Goal: Information Seeking & Learning: Learn about a topic

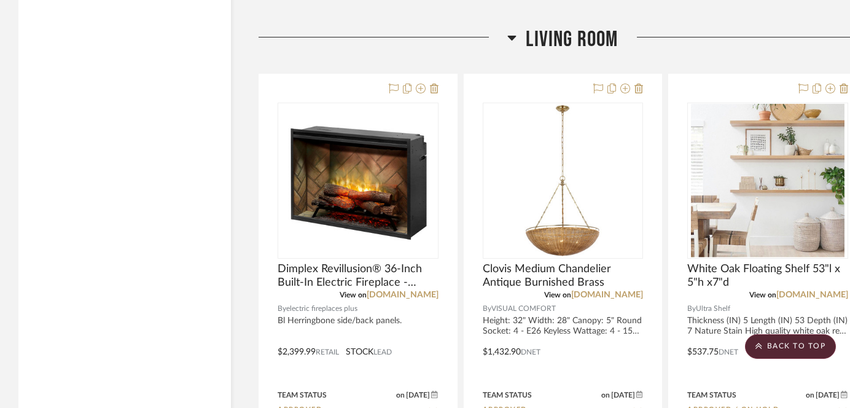
scroll to position [3618, 0]
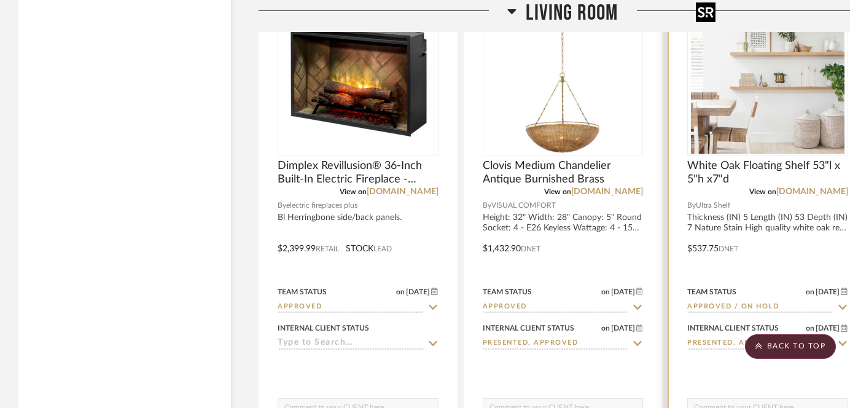
click at [0, 0] on img at bounding box center [0, 0] width 0 height 0
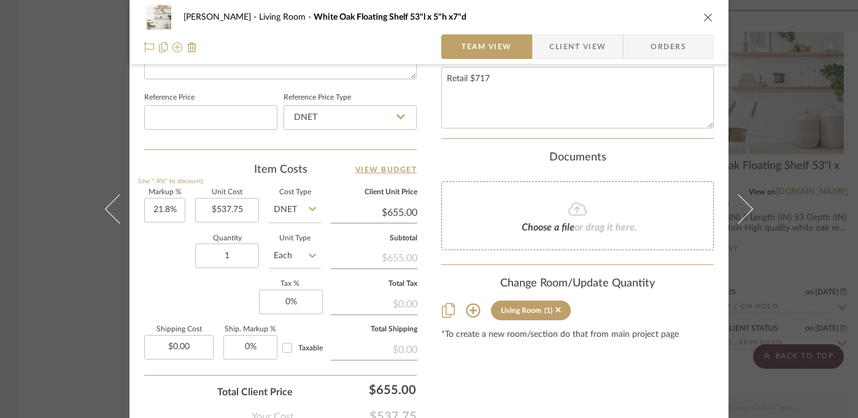
scroll to position [654, 0]
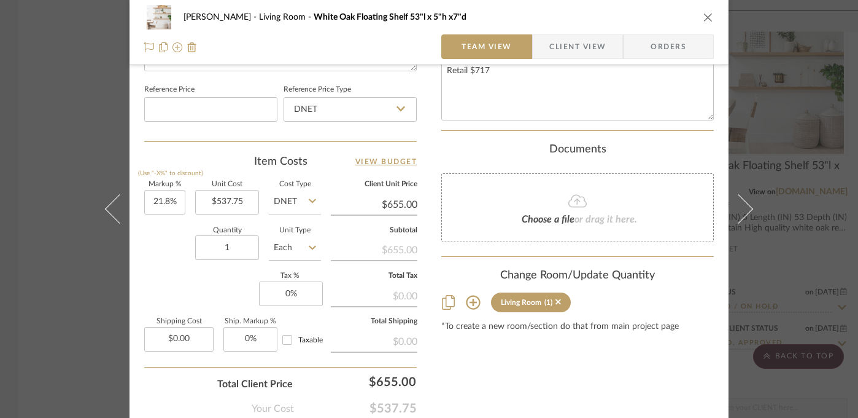
click at [73, 322] on div "[PERSON_NAME] Living Room White Oak Floating Shelf 53"l x 5"h x7"d Team View Cl…" at bounding box center [429, 209] width 858 height 418
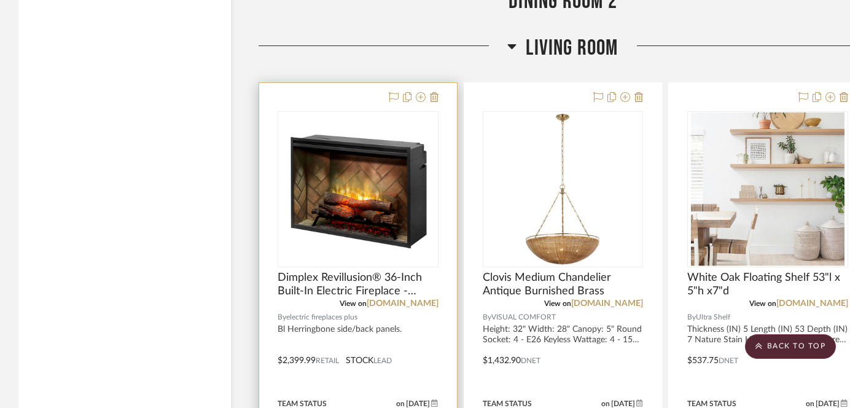
scroll to position [3507, 0]
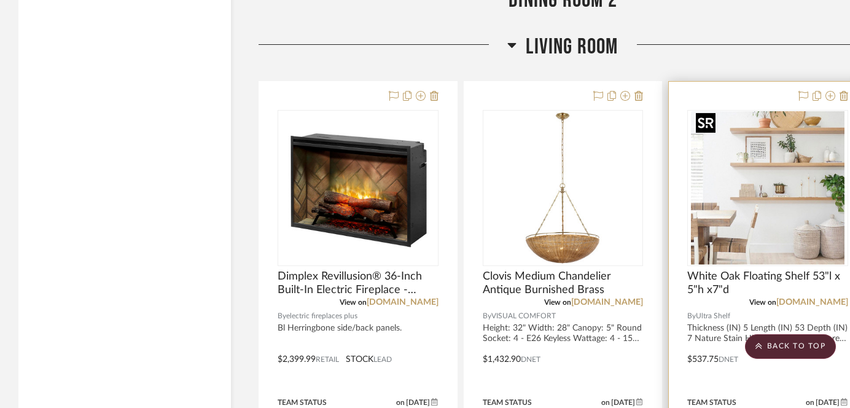
click at [796, 236] on img "0" at bounding box center [768, 188] width 154 height 154
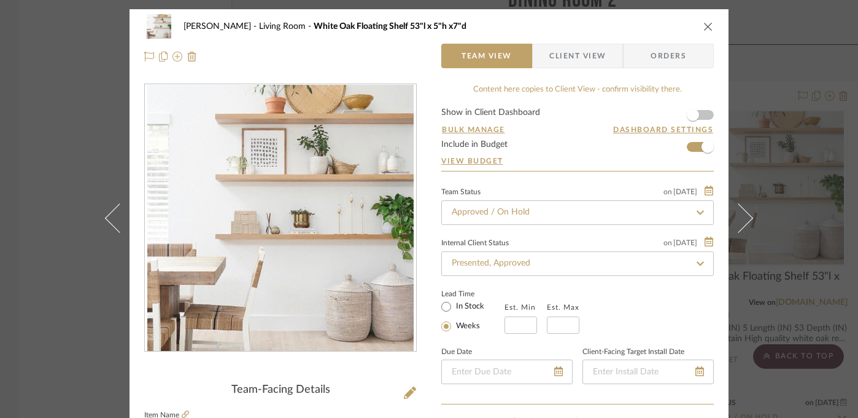
scroll to position [77, 0]
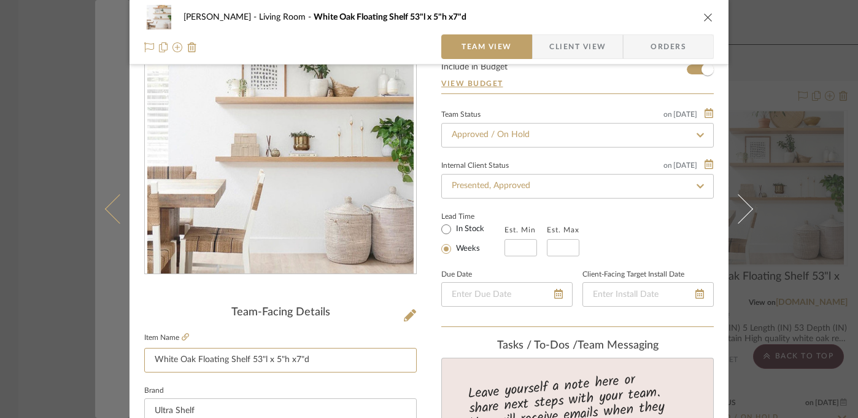
drag, startPoint x: 246, startPoint y: 360, endPoint x: 117, endPoint y: 360, distance: 129.0
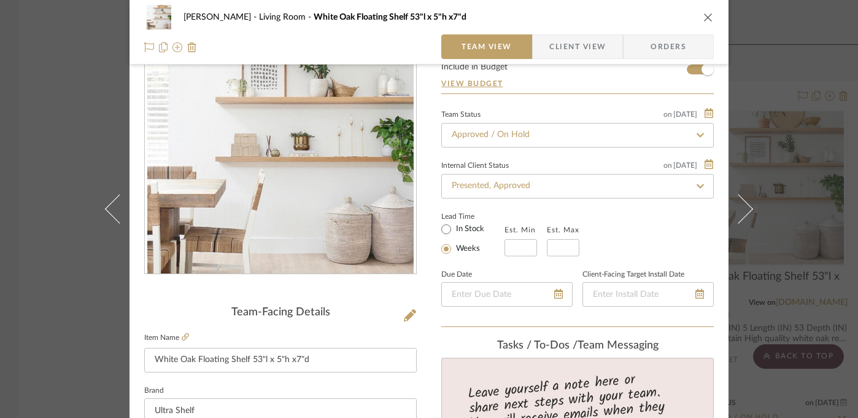
click at [793, 289] on div "[PERSON_NAME] Living Room White Oak Floating Shelf 53"l x 5"h x7"d Team View Cl…" at bounding box center [429, 209] width 858 height 418
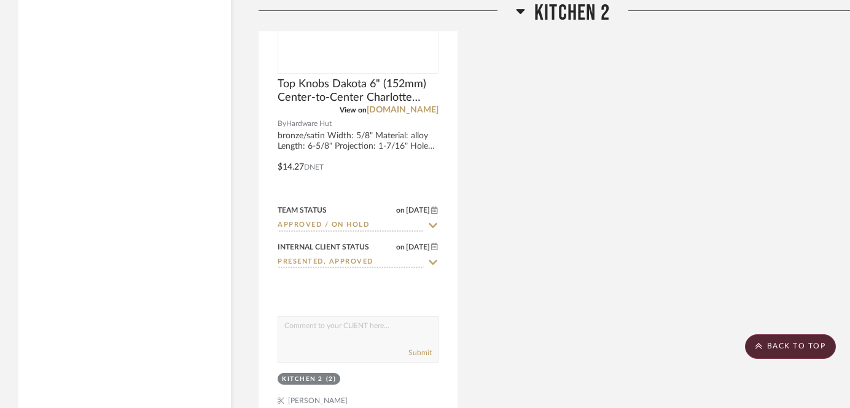
scroll to position [2868, 0]
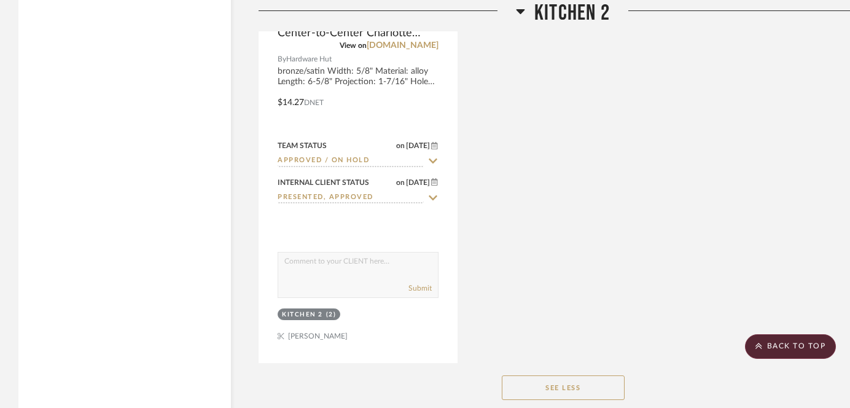
click at [544, 380] on button "See Less" at bounding box center [563, 387] width 123 height 25
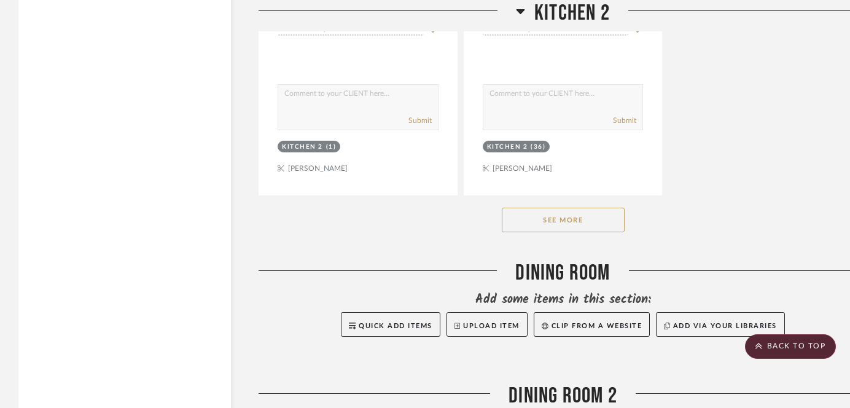
scroll to position [2488, 0]
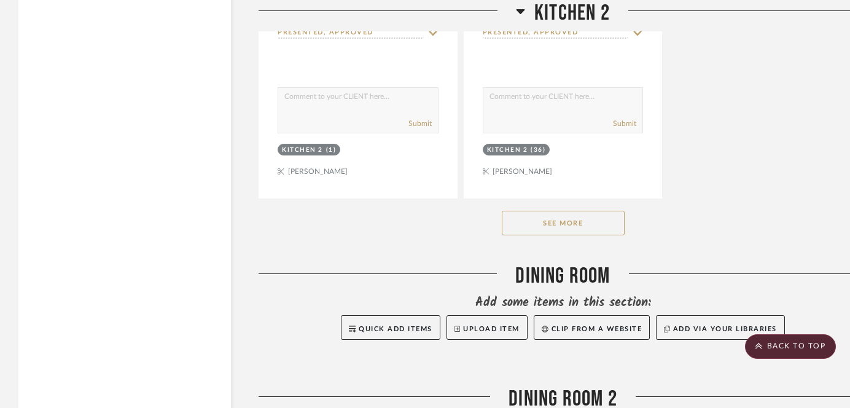
click at [562, 219] on button "See More" at bounding box center [563, 223] width 123 height 25
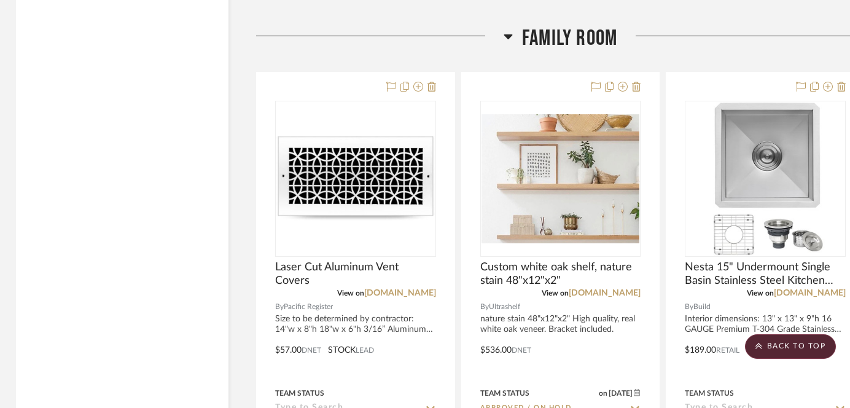
scroll to position [10036, 2]
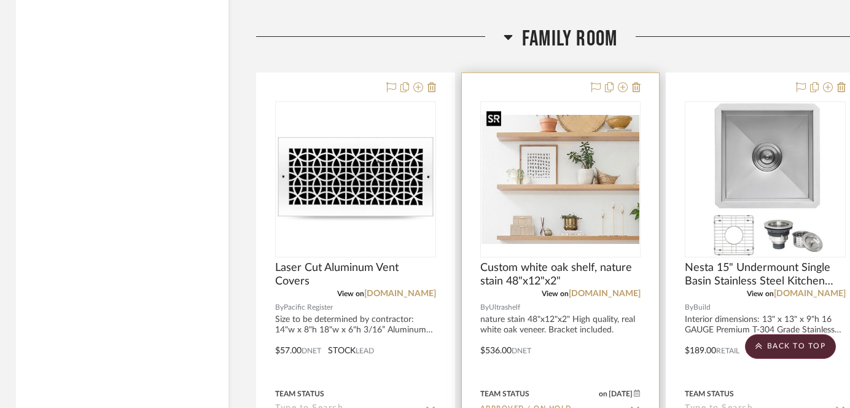
click at [602, 211] on img "0" at bounding box center [560, 179] width 158 height 129
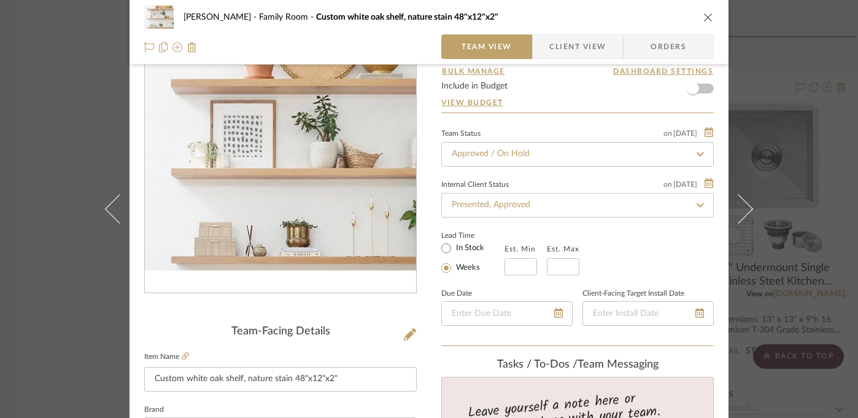
scroll to position [147, 0]
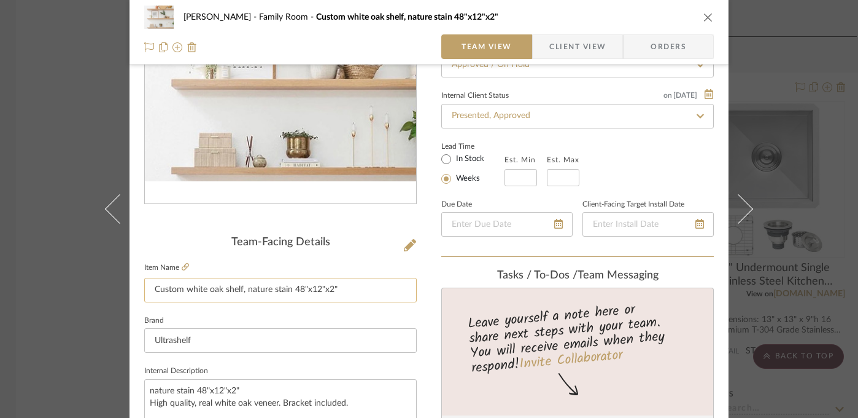
drag, startPoint x: 338, startPoint y: 291, endPoint x: 289, endPoint y: 292, distance: 48.5
click at [289, 292] on input "Custom white oak shelf, nature stain 48"x12"x2"" at bounding box center [280, 290] width 273 height 25
click at [786, 233] on div "[PERSON_NAME] Family Room Custom white oak shelf, nature stain 48"x12"x2" Team …" at bounding box center [429, 209] width 858 height 418
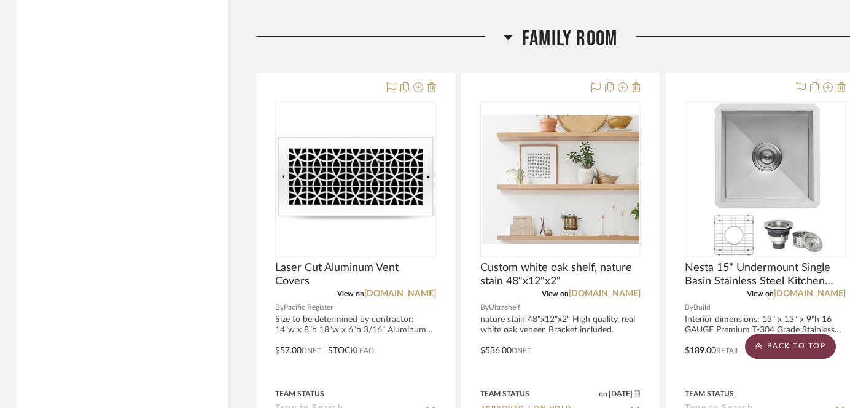
click at [788, 351] on scroll-to-top-button "BACK TO TOP" at bounding box center [790, 346] width 91 height 25
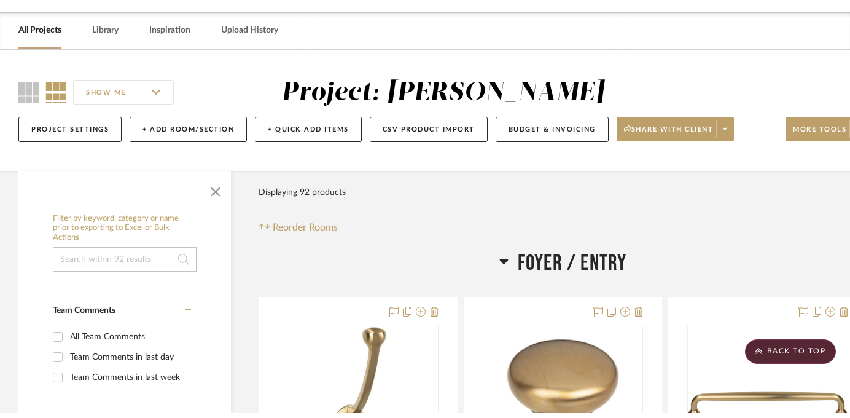
scroll to position [0, 0]
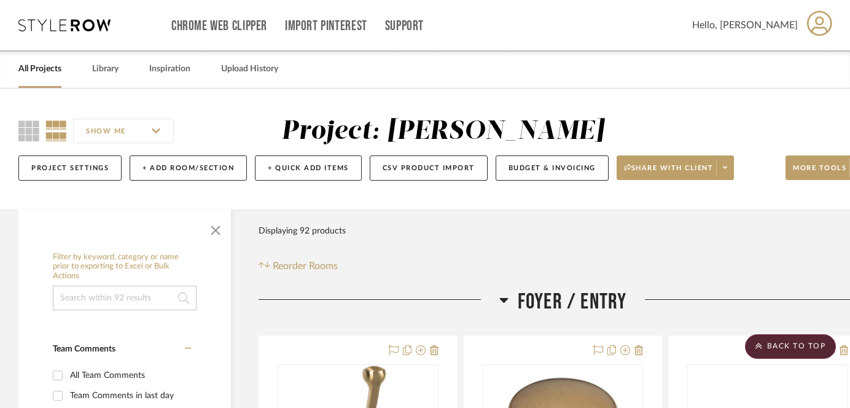
click at [52, 69] on link "All Projects" at bounding box center [39, 69] width 43 height 17
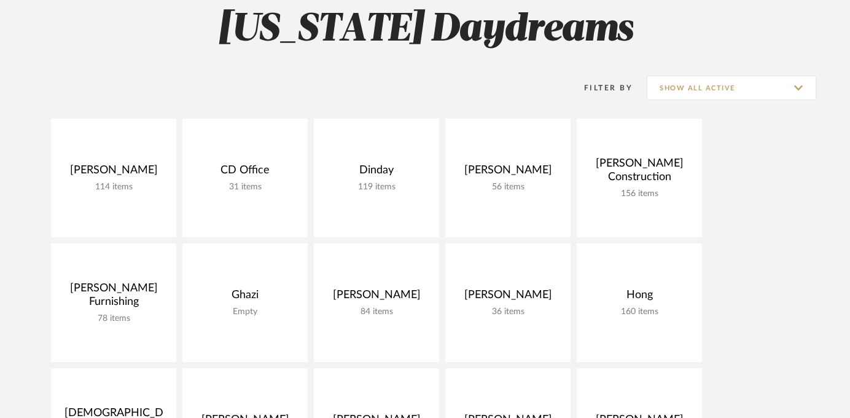
scroll to position [116, 0]
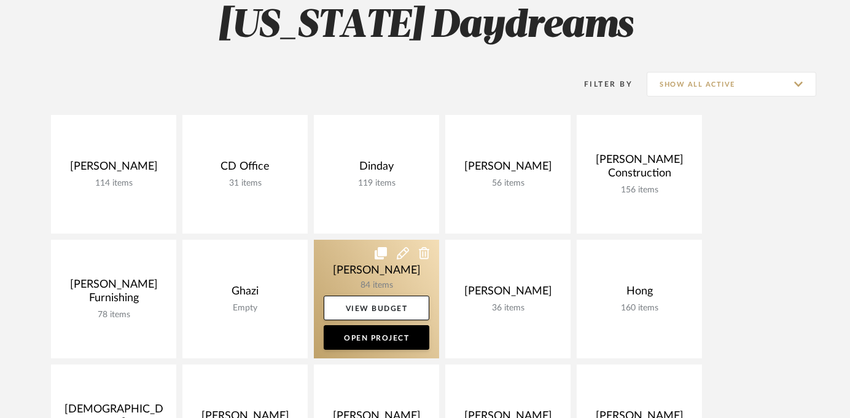
click at [357, 273] on link at bounding box center [376, 298] width 125 height 119
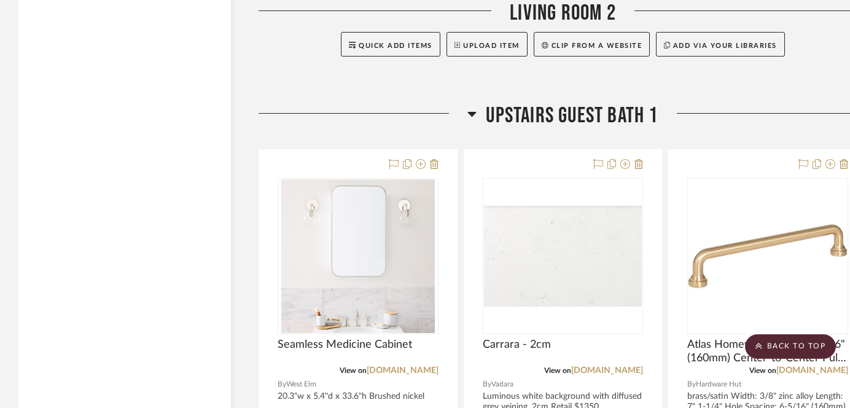
scroll to position [4303, 0]
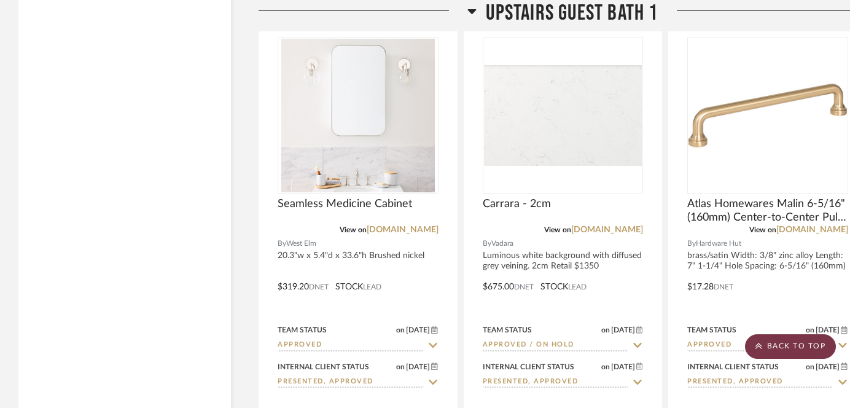
click at [759, 348] on icon at bounding box center [758, 345] width 7 height 7
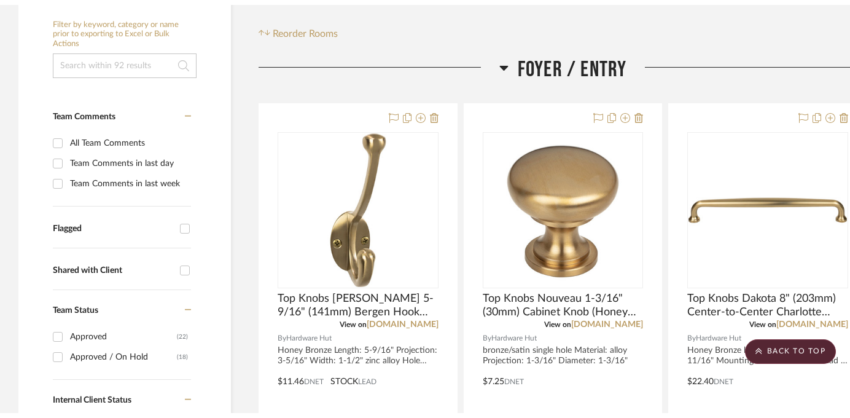
scroll to position [0, 0]
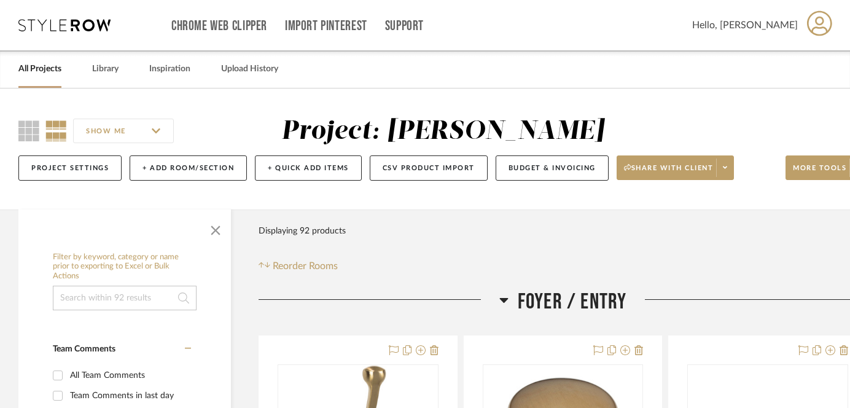
click at [39, 59] on div "All Projects" at bounding box center [39, 68] width 43 height 37
click at [39, 66] on link "All Projects" at bounding box center [39, 69] width 43 height 17
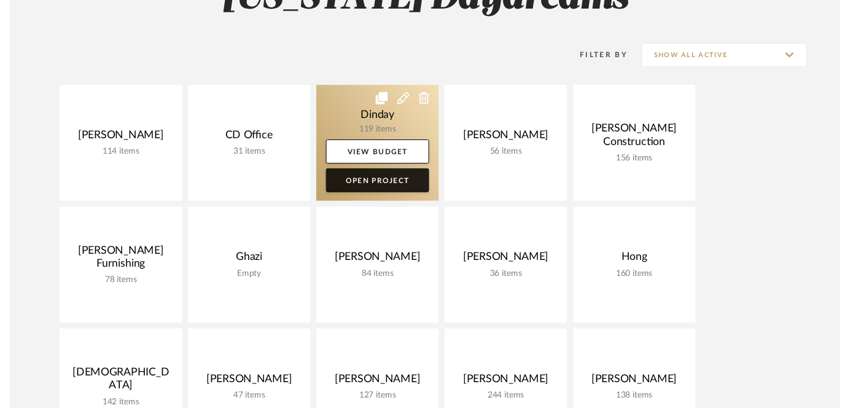
scroll to position [159, 0]
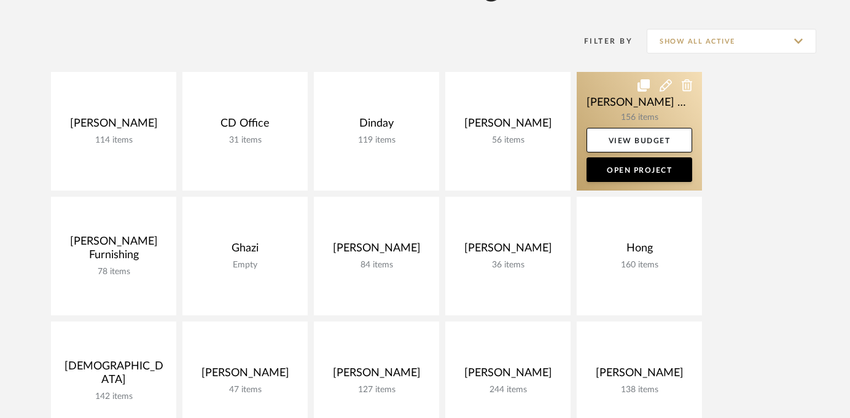
click at [618, 108] on link at bounding box center [639, 131] width 125 height 119
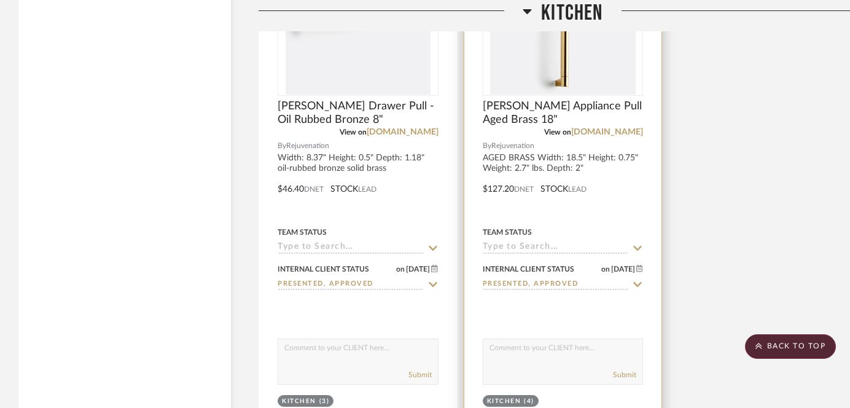
scroll to position [6295, 0]
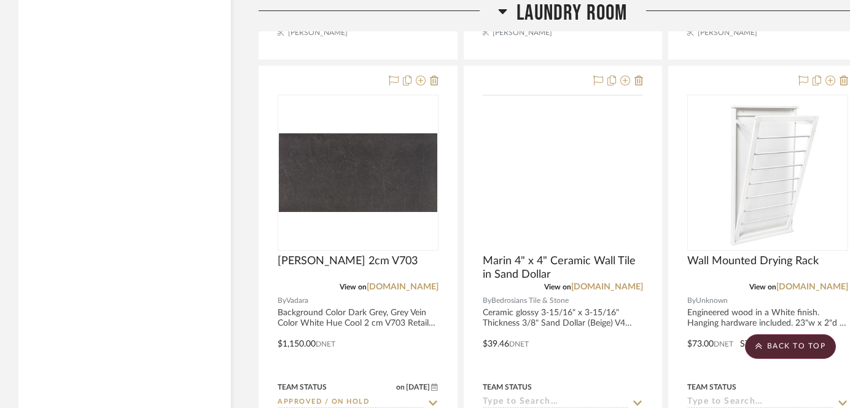
scroll to position [15053, 0]
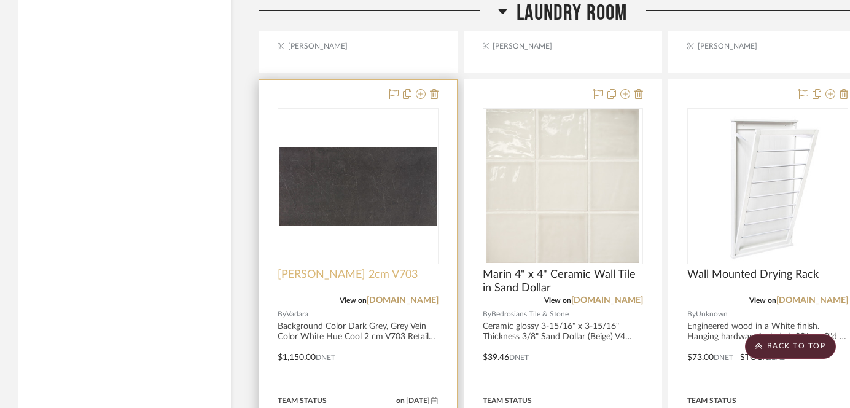
click at [342, 268] on span "[PERSON_NAME] 2cm V703" at bounding box center [348, 275] width 140 height 14
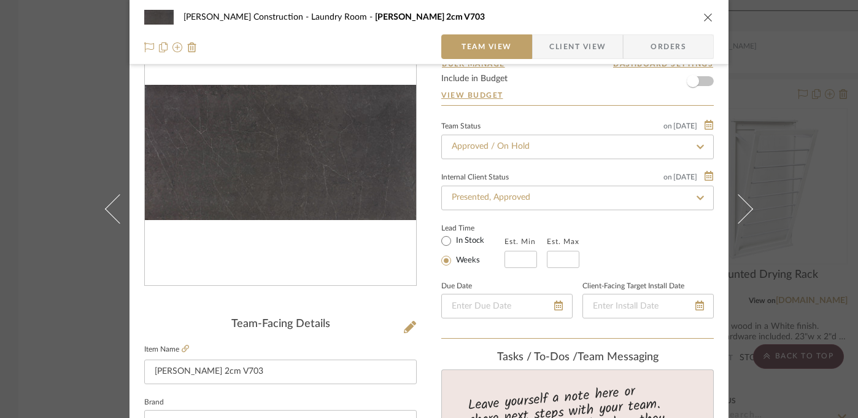
scroll to position [230, 0]
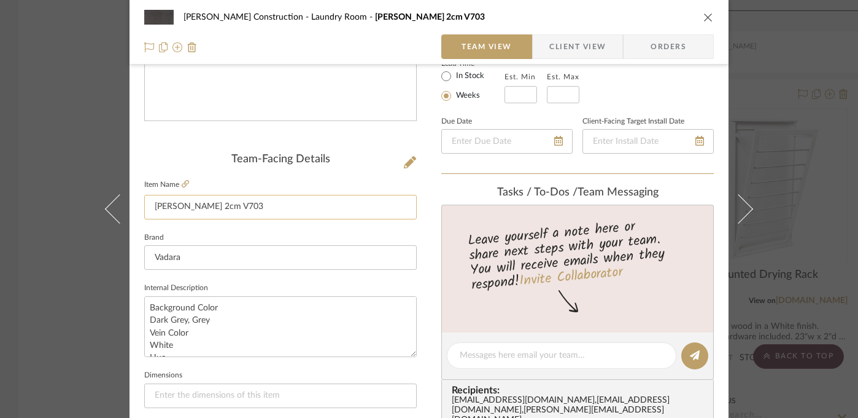
click at [187, 206] on input "[PERSON_NAME] 2cm V703" at bounding box center [280, 207] width 273 height 25
click at [44, 126] on div "[PERSON_NAME] Construction Laundry Room [PERSON_NAME] 2cm V703 Team View Client…" at bounding box center [429, 209] width 858 height 418
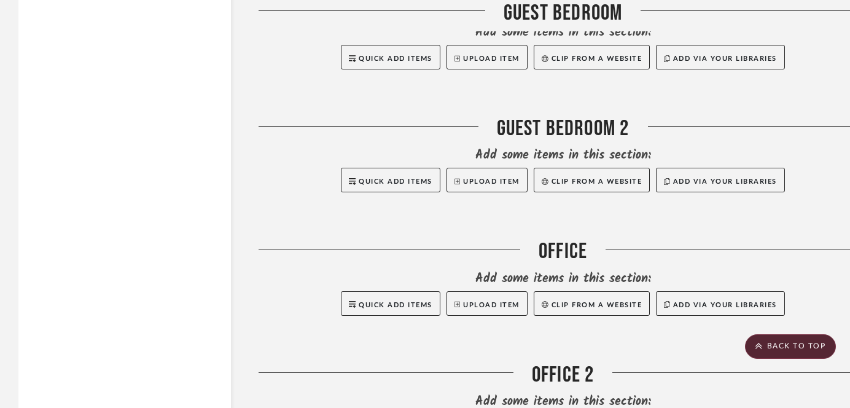
scroll to position [11898, 0]
